Goal: Task Accomplishment & Management: Use online tool/utility

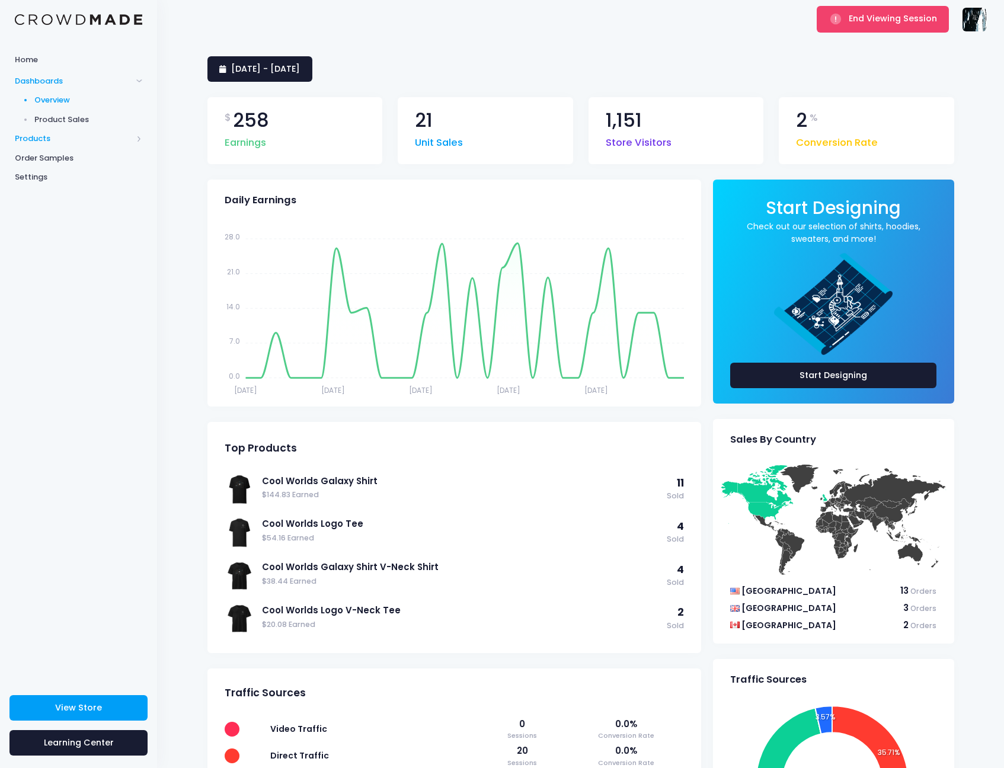
click at [34, 140] on span "Products" at bounding box center [73, 139] width 117 height 12
click at [55, 121] on span "Product Builder" at bounding box center [88, 120] width 108 height 12
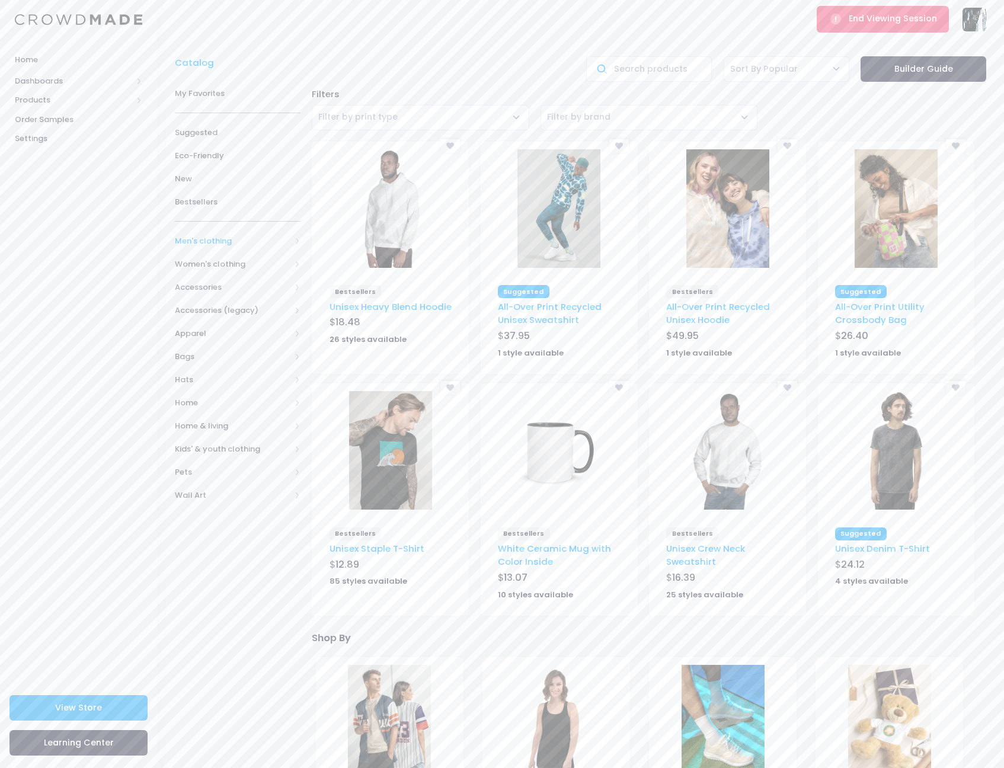
click at [236, 248] on span "Men's clothing" at bounding box center [238, 240] width 126 height 23
click at [229, 326] on link "All hoodies & sweatshirts" at bounding box center [229, 316] width 141 height 35
click at [222, 374] on span "Hoodies" at bounding box center [242, 380] width 87 height 12
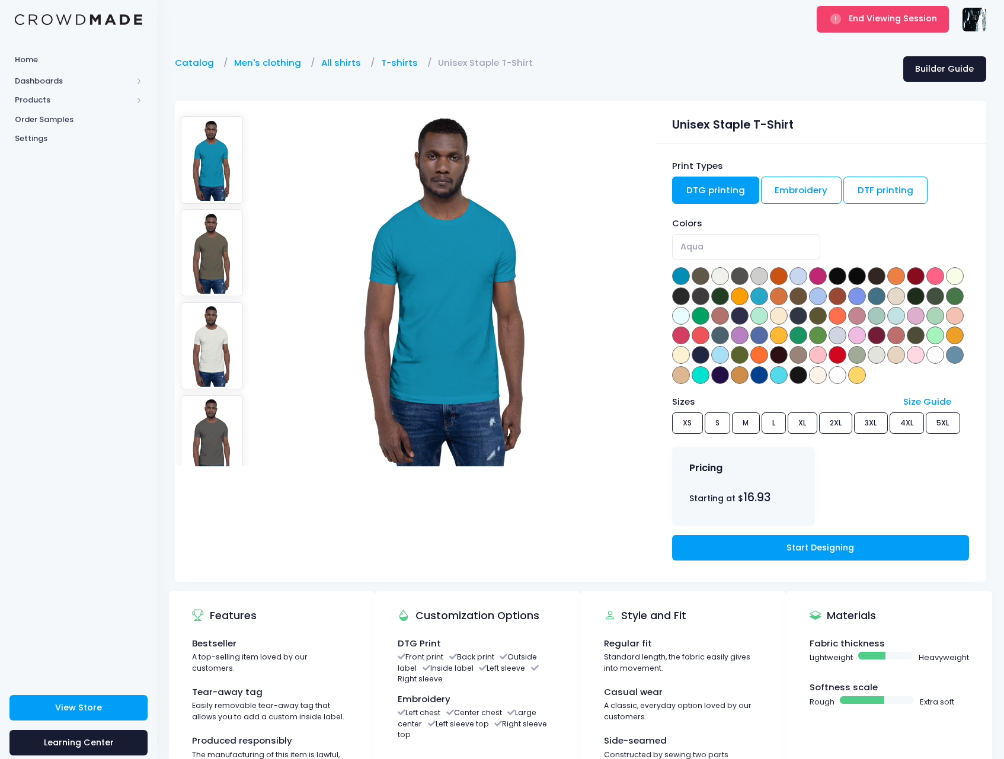
click at [446, 4] on div "End Viewing Session Cool Worlds dmk2184@columbia.edu Not Verified Settings Sign…" at bounding box center [580, 19] width 811 height 39
click at [439, 0] on html "Home Dashboards Overview Product Sales Products Product Builder Product Editor …" at bounding box center [502, 379] width 1004 height 759
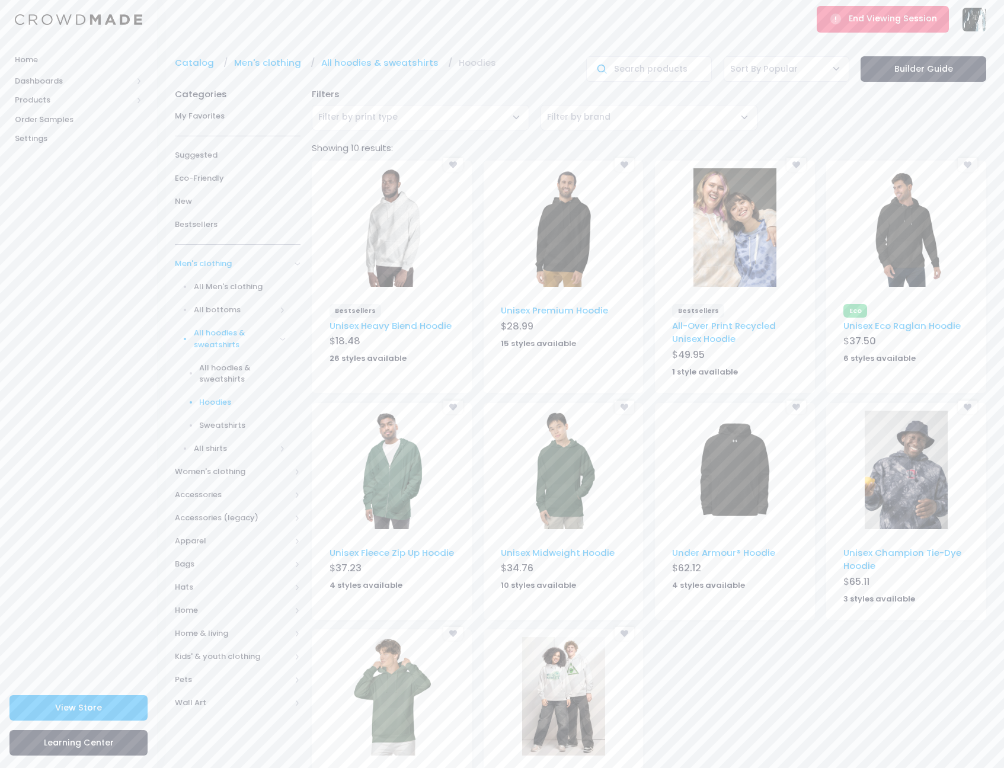
click at [529, 292] on div at bounding box center [564, 227] width 160 height 130
click at [540, 215] on img at bounding box center [563, 227] width 83 height 119
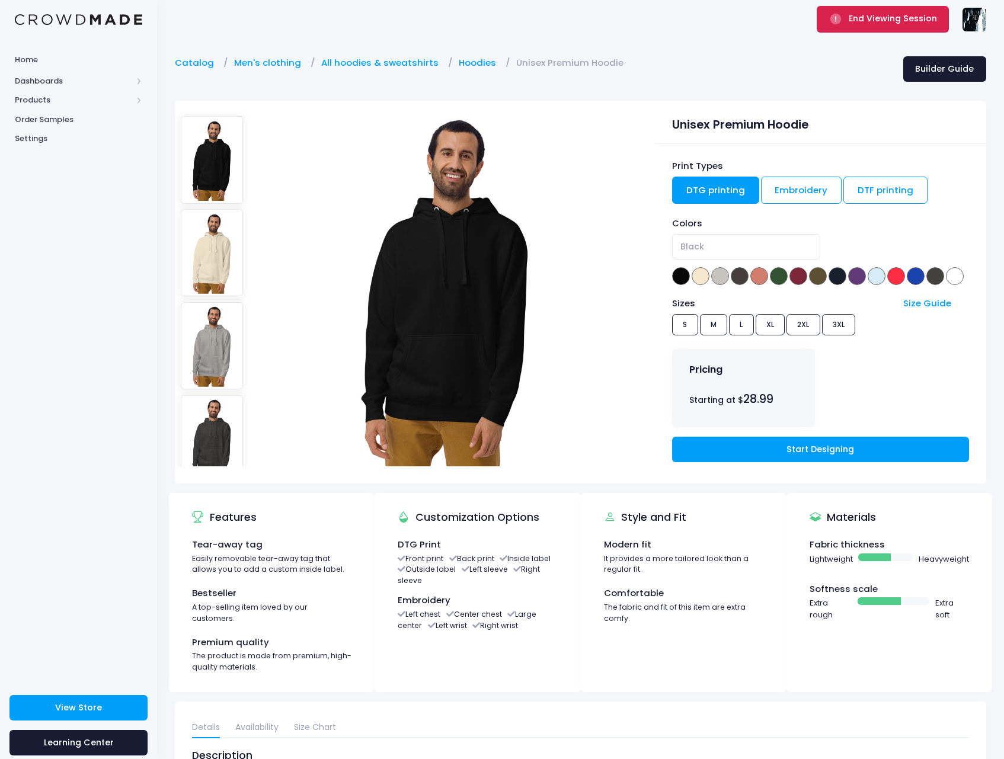
click at [904, 24] on span "End Viewing Session" at bounding box center [893, 18] width 88 height 12
